Goal: Task Accomplishment & Management: Manage account settings

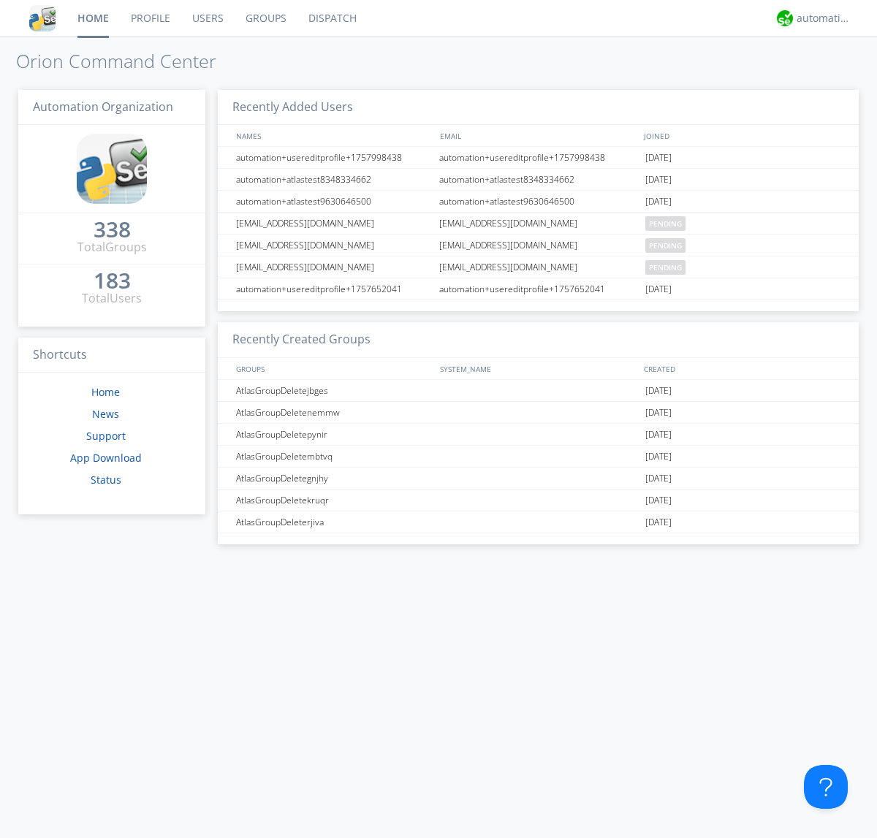
click at [265, 18] on link "Groups" at bounding box center [266, 18] width 63 height 37
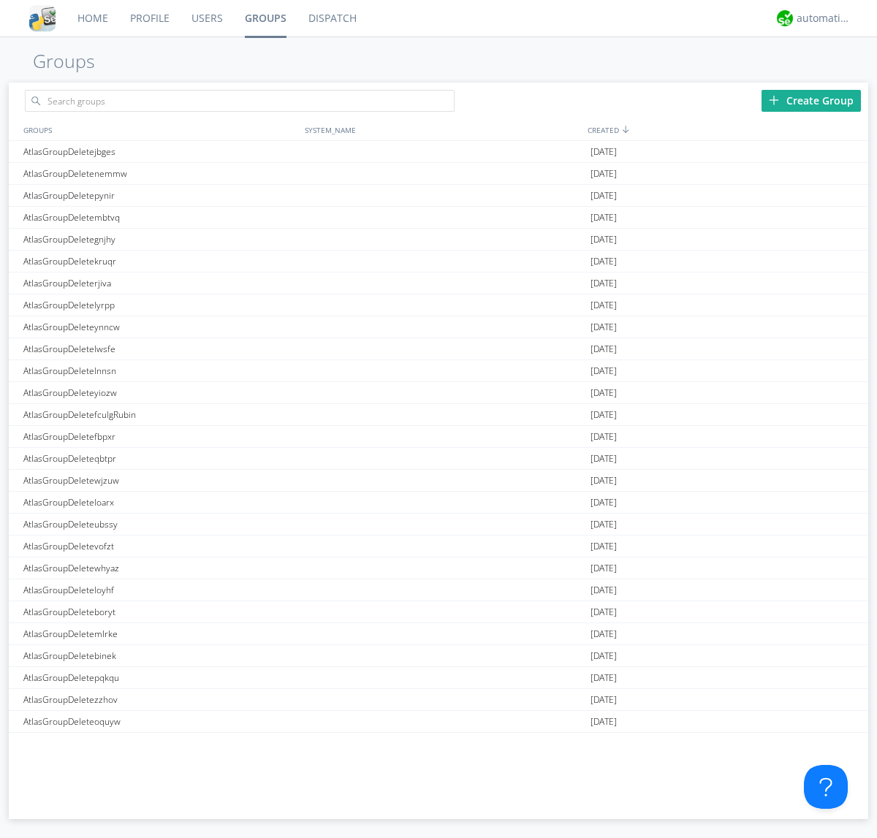
click at [811, 100] on div "Create Group" at bounding box center [811, 101] width 99 height 22
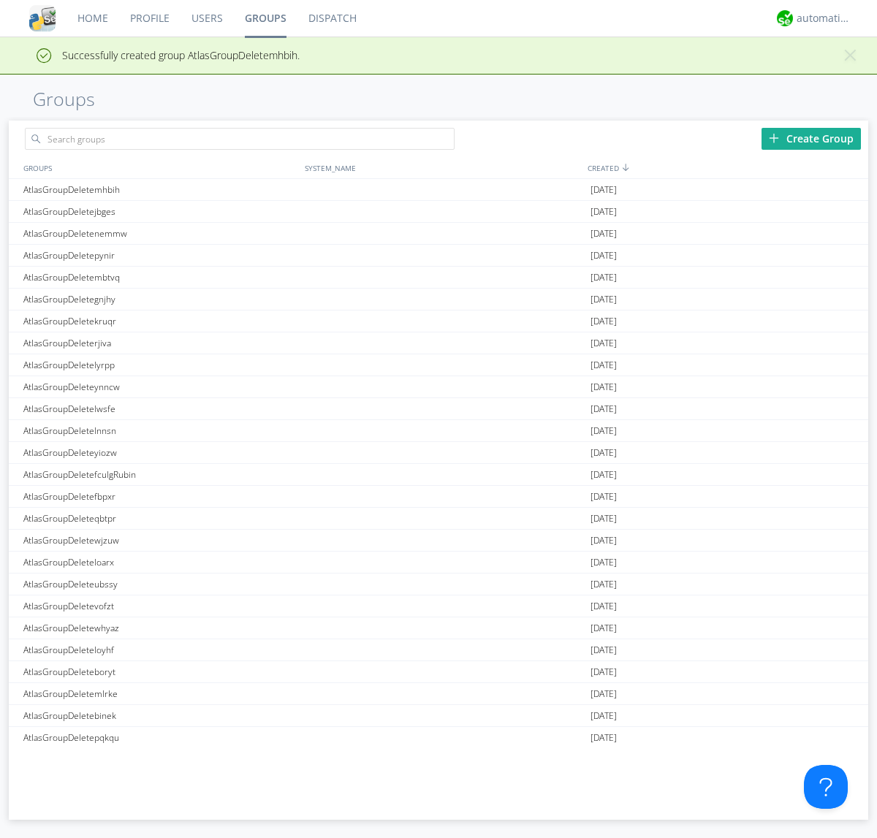
click at [265, 18] on link "Groups" at bounding box center [266, 18] width 64 height 37
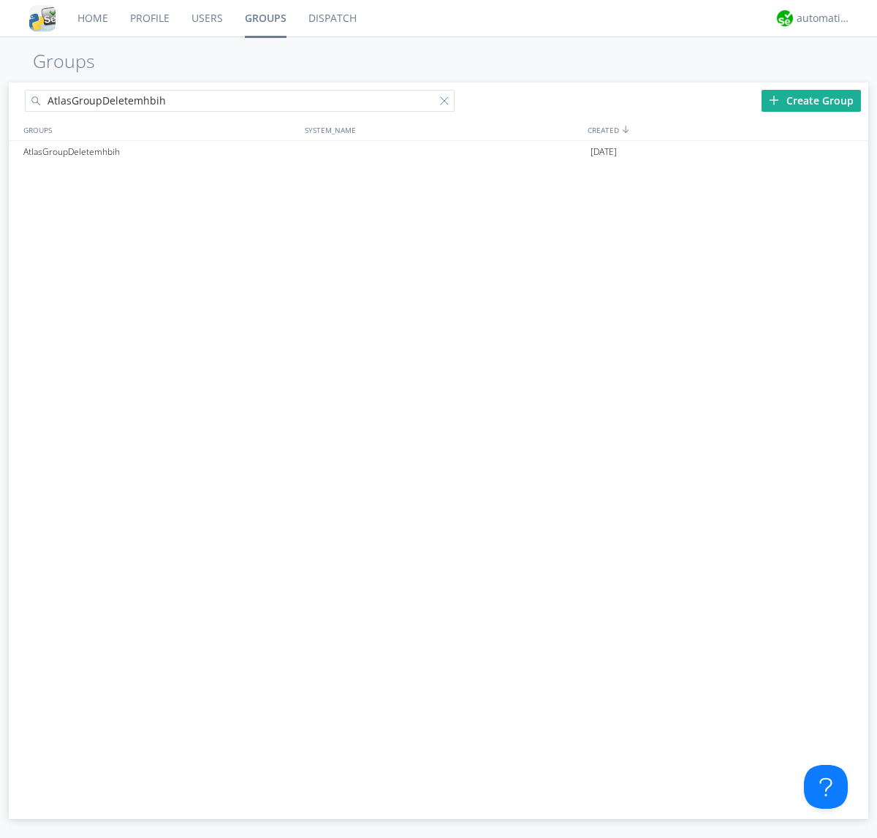
type input "AtlasGroupDeletemhbih"
click at [447, 103] on div at bounding box center [447, 103] width 15 height 15
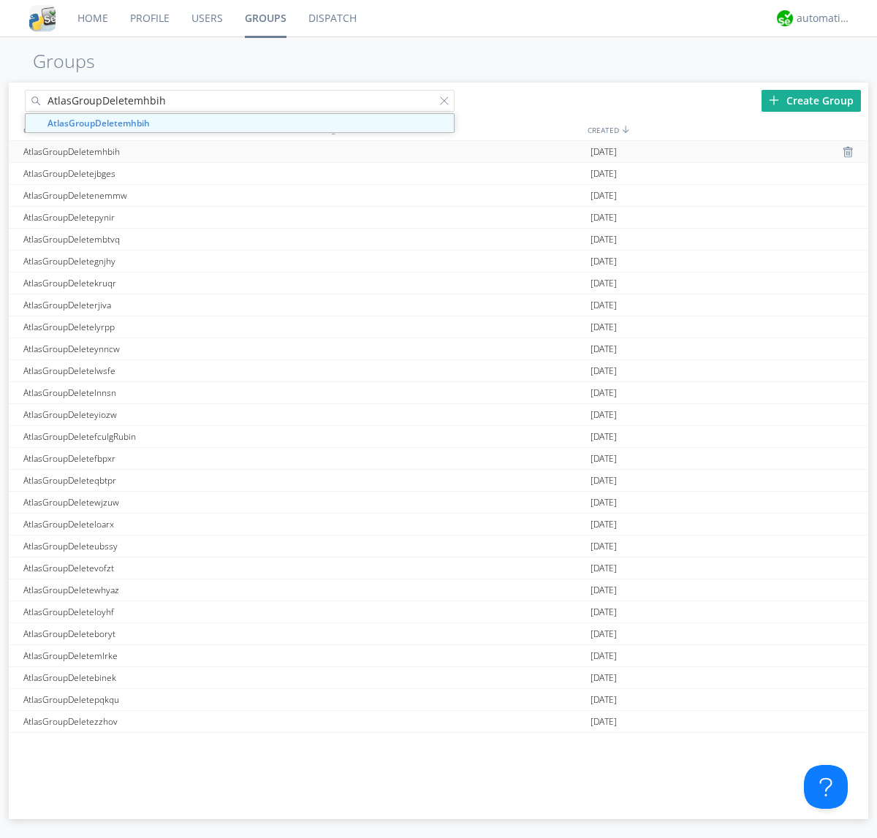
type input "AtlasGroupDeletemhbih"
click at [160, 151] on div "AtlasGroupDeletemhbih" at bounding box center [160, 151] width 281 height 21
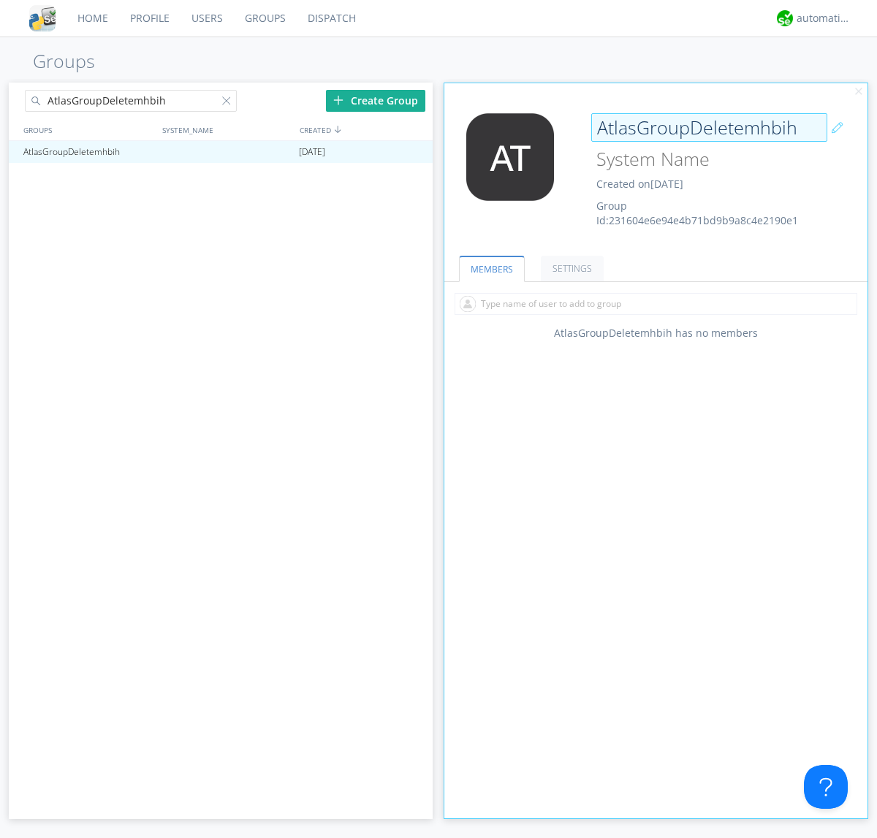
click at [656, 175] on div "AtlasGroupDeletemhbih Created on [DATE] Group Id: 231604e6e94e4b71bd9b9a8c4e219…" at bounding box center [691, 170] width 212 height 115
click at [709, 127] on input "AtlasGroupDeletemhbih" at bounding box center [709, 127] width 236 height 29
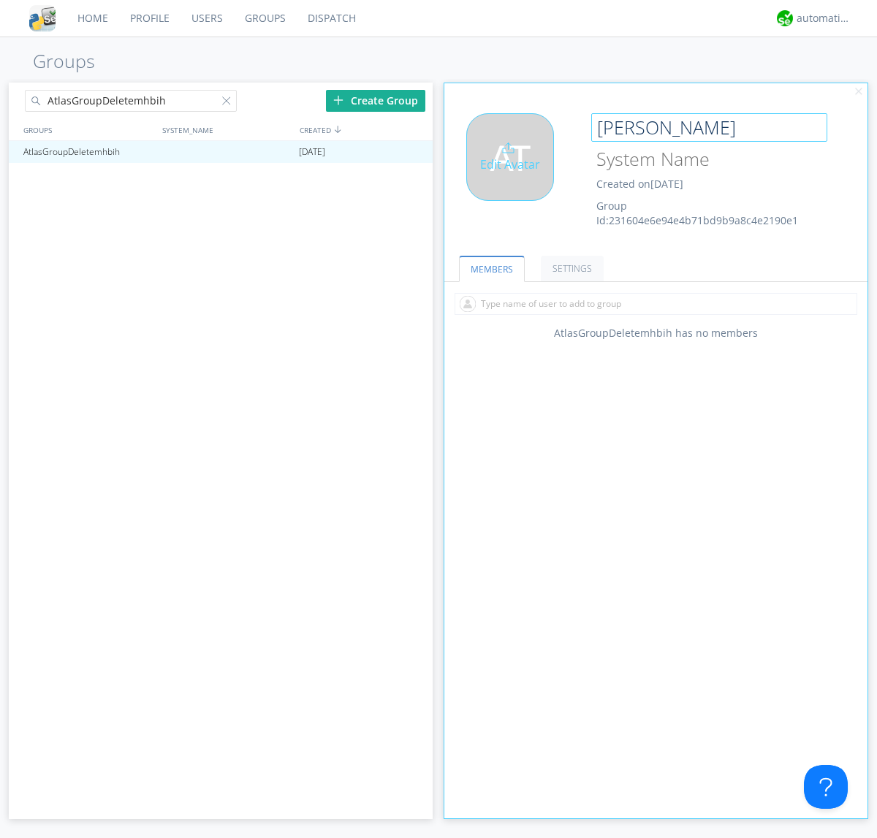
type input "[PERSON_NAME]"
click at [515, 175] on div "Edit Avatar" at bounding box center [510, 157] width 88 height 88
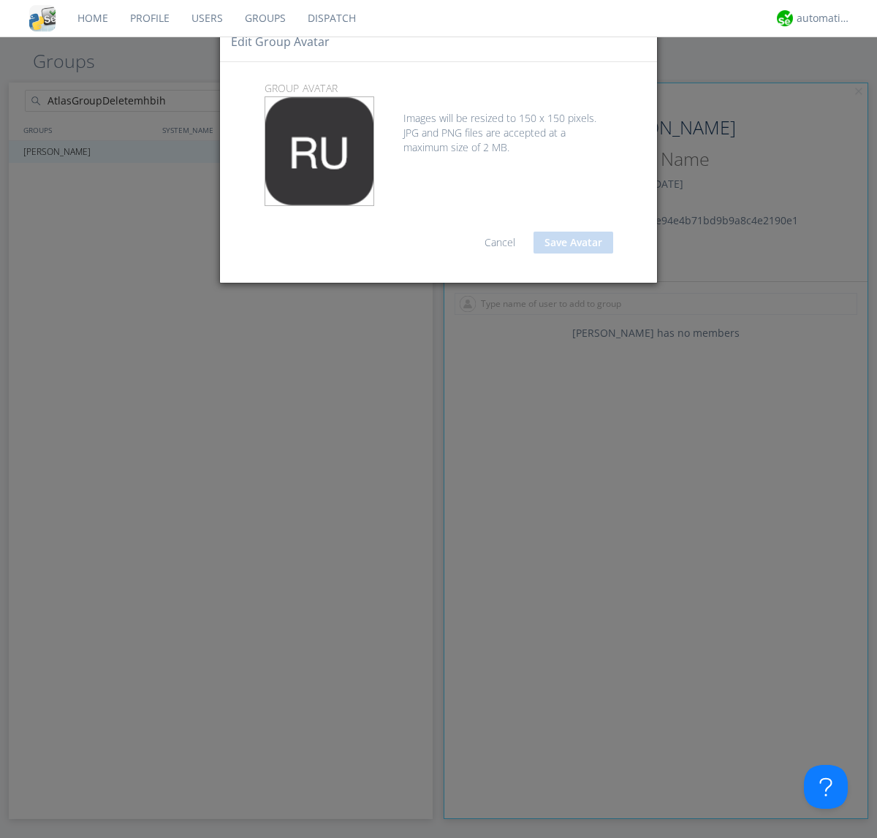
type input "C:\fakepath\selenium.png"
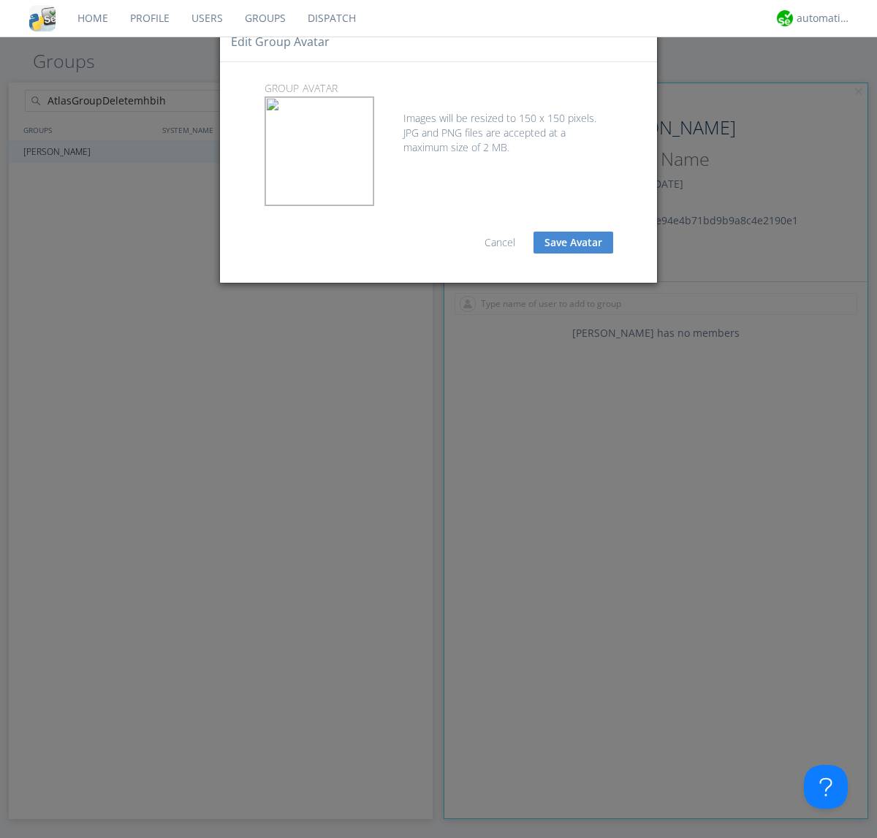
click at [573, 243] on button "Save Avatar" at bounding box center [574, 243] width 80 height 22
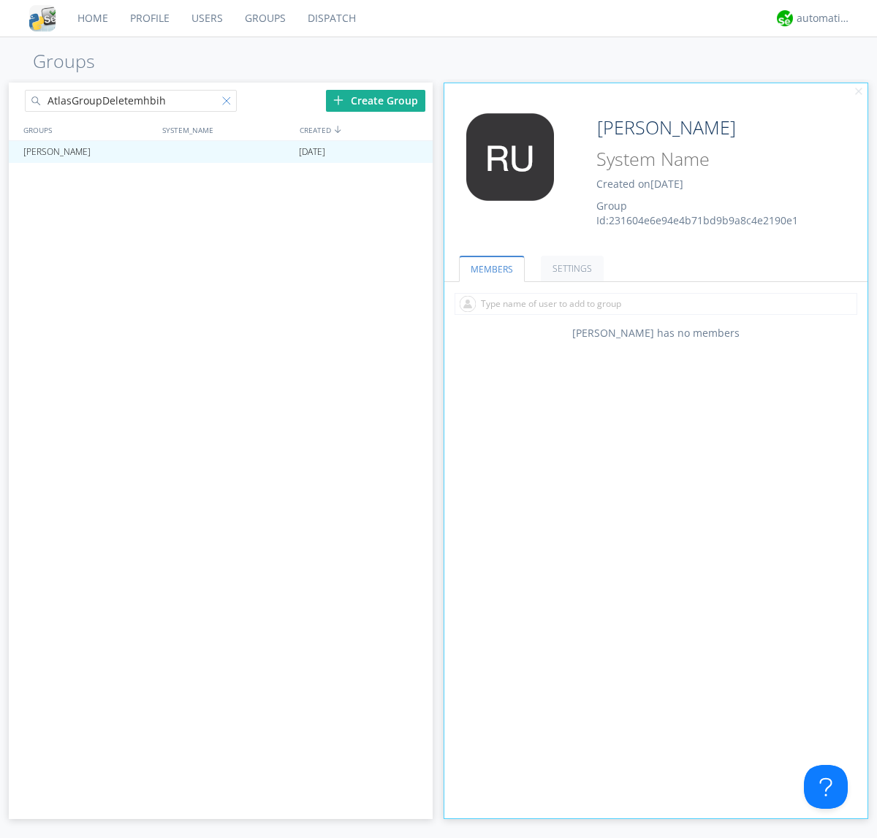
click at [229, 103] on div at bounding box center [229, 103] width 15 height 15
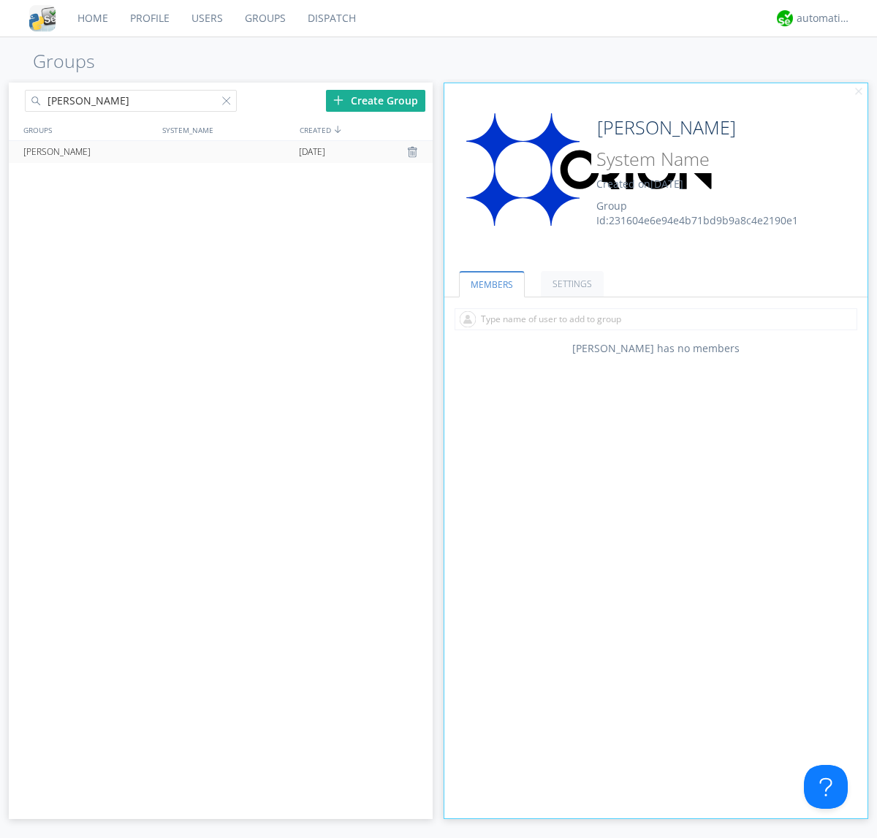
type input "[PERSON_NAME]"
click at [414, 152] on div at bounding box center [414, 152] width 15 height 12
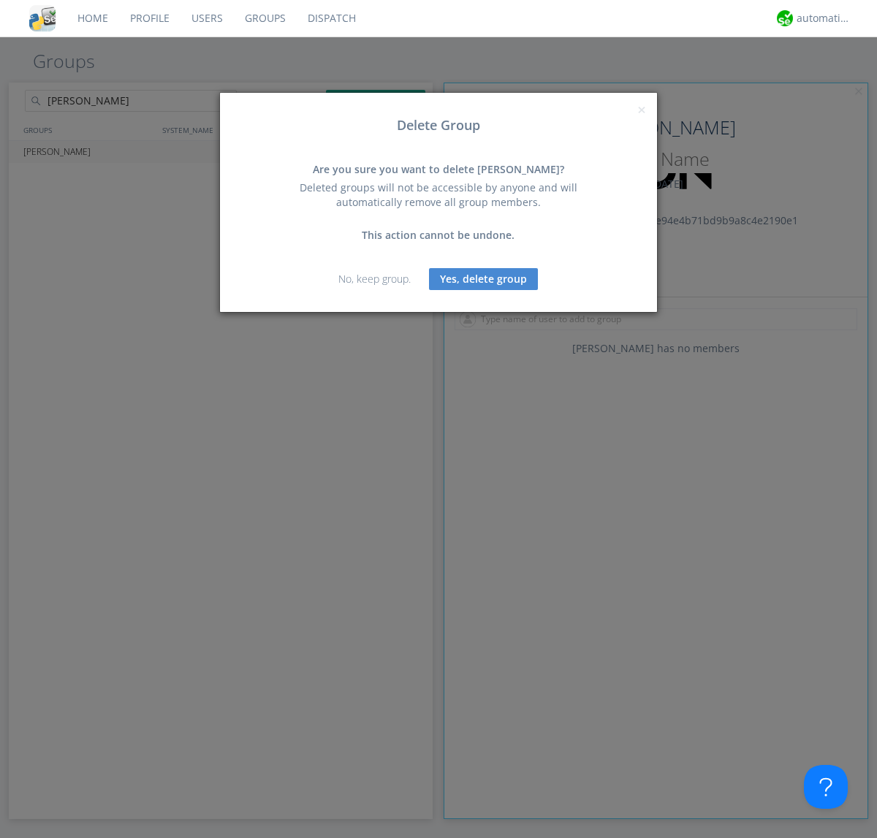
click at [484, 278] on button "Yes, delete group" at bounding box center [483, 279] width 109 height 22
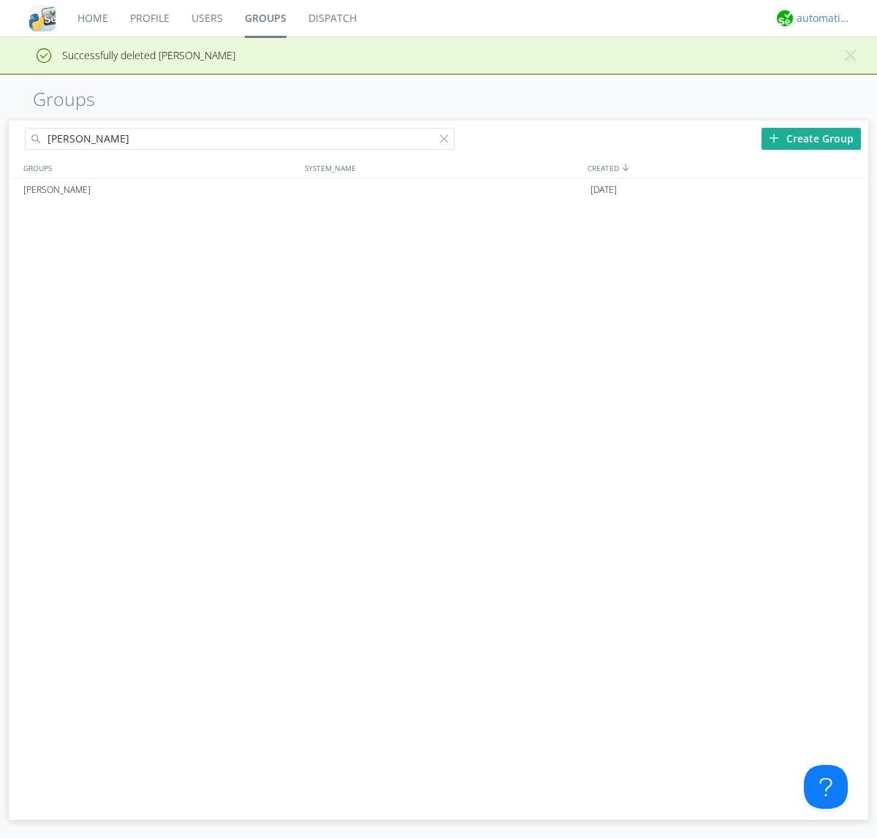
click at [820, 18] on div "automation+atlas" at bounding box center [824, 18] width 55 height 15
